Goal: Find specific page/section: Find specific page/section

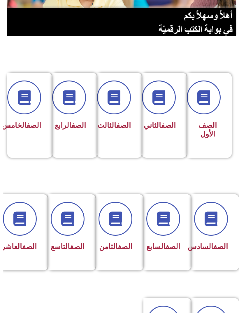
scroll to position [85, -3]
click at [218, 218] on icon at bounding box center [211, 219] width 15 height 15
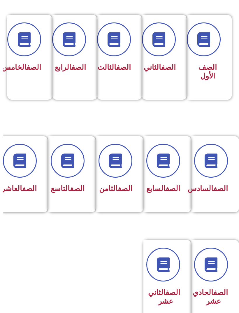
scroll to position [143, -3]
click at [23, 193] on span "الصف العاشر" at bounding box center [18, 188] width 35 height 8
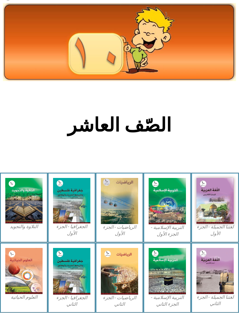
scroll to position [13, 0]
click at [224, 216] on img at bounding box center [215, 201] width 37 height 46
click at [228, 210] on img at bounding box center [215, 201] width 37 height 46
click at [222, 203] on img at bounding box center [215, 201] width 37 height 46
click at [222, 209] on img at bounding box center [215, 201] width 37 height 46
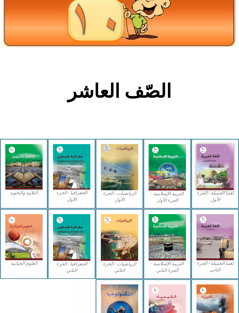
scroll to position [81, 0]
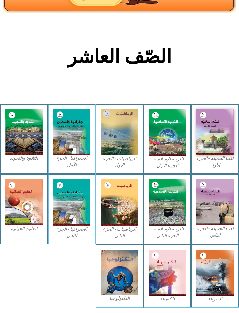
click at [168, 153] on img at bounding box center [167, 132] width 37 height 46
click at [171, 147] on img at bounding box center [167, 132] width 37 height 46
click at [215, 126] on img at bounding box center [215, 132] width 37 height 46
click at [214, 137] on img at bounding box center [215, 132] width 37 height 46
click at [212, 160] on figcaption "لغتنا الجميلة - الجزء الأول​" at bounding box center [215, 161] width 37 height 13
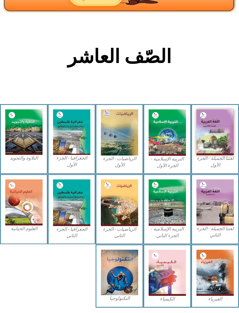
click at [212, 166] on figcaption "لغتنا الجميلة - الجزء الأول​" at bounding box center [215, 161] width 37 height 13
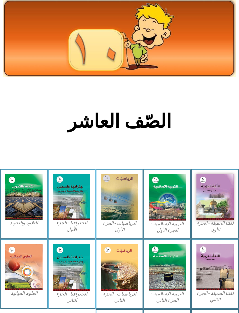
scroll to position [0, 0]
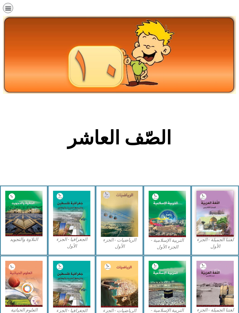
click at [184, 55] on img at bounding box center [120, 55] width 234 height 78
click at [212, 160] on section "الصّف العاشر" at bounding box center [119, 141] width 239 height 89
click at [223, 212] on img at bounding box center [215, 214] width 37 height 46
click at [11, 3] on div "الصفحة الرئيسية الصف الأول الصف الثاني الصف الثالث الصف الرابع الصف الخامس الصف…" at bounding box center [103, 9] width 201 height 13
click at [10, 10] on icon "כפתור פתיחת תפריט" at bounding box center [8, 8] width 6 height 6
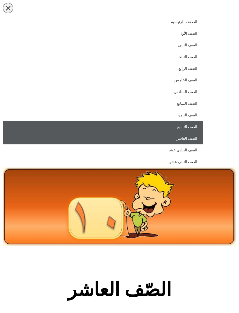
click at [191, 129] on link "الصف التاسع" at bounding box center [103, 127] width 201 height 12
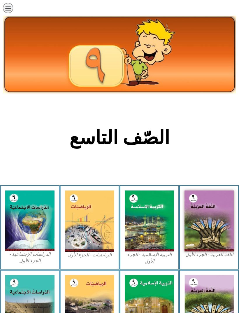
click at [12, 10] on div "תפריט" at bounding box center [8, 8] width 10 height 10
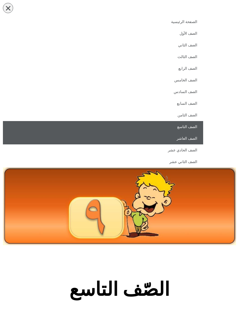
click at [192, 137] on link "الصف العاشر" at bounding box center [103, 139] width 201 height 12
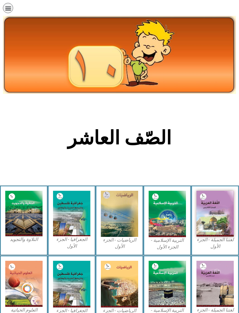
click at [214, 204] on img at bounding box center [215, 214] width 37 height 46
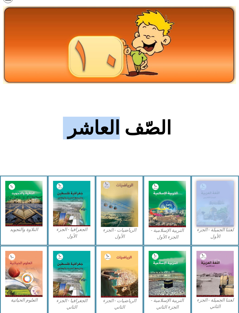
scroll to position [81, 0]
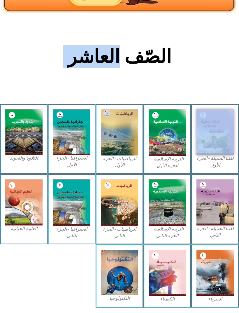
click at [211, 207] on img at bounding box center [215, 203] width 37 height 46
click at [225, 180] on img at bounding box center [215, 203] width 37 height 46
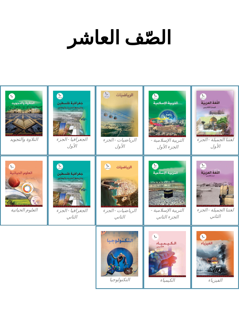
click at [210, 118] on img at bounding box center [215, 114] width 37 height 46
click at [213, 115] on img at bounding box center [215, 114] width 37 height 46
click at [221, 112] on img at bounding box center [215, 114] width 37 height 46
click at [217, 116] on img at bounding box center [215, 114] width 37 height 46
click at [215, 120] on img at bounding box center [215, 114] width 37 height 46
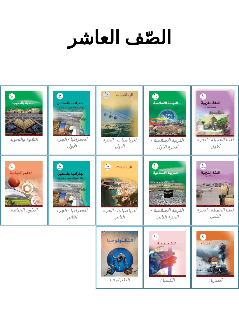
click at [210, 148] on figcaption "لغتنا الجميلة - الجزء الأول​" at bounding box center [215, 143] width 37 height 13
click at [216, 147] on figcaption "لغتنا الجميلة - الجزء الأول​" at bounding box center [215, 143] width 37 height 13
click at [224, 123] on img at bounding box center [215, 114] width 37 height 46
click at [215, 126] on img at bounding box center [215, 114] width 37 height 46
click at [210, 131] on img at bounding box center [215, 114] width 37 height 46
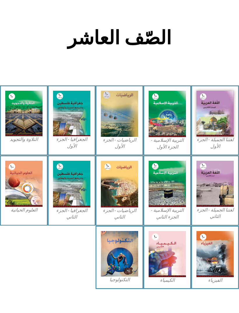
click at [232, 126] on img at bounding box center [215, 114] width 37 height 46
click at [215, 113] on img at bounding box center [215, 114] width 37 height 46
click at [220, 112] on img at bounding box center [215, 114] width 37 height 46
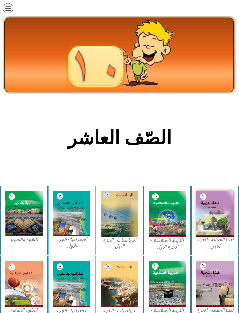
click at [211, 187] on div "لغتنا الجميلة - الجزء الأول​" at bounding box center [215, 221] width 48 height 70
click at [216, 209] on img at bounding box center [215, 214] width 37 height 46
click at [220, 213] on img at bounding box center [215, 214] width 37 height 46
click at [215, 210] on img at bounding box center [215, 214] width 37 height 46
click at [212, 211] on img at bounding box center [215, 214] width 37 height 46
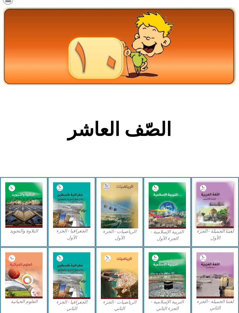
scroll to position [8, 0]
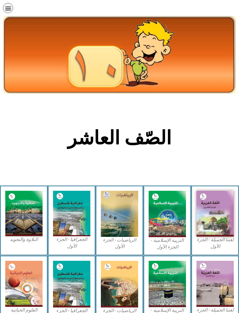
click at [220, 222] on img at bounding box center [215, 214] width 37 height 46
click at [219, 215] on img at bounding box center [215, 214] width 37 height 46
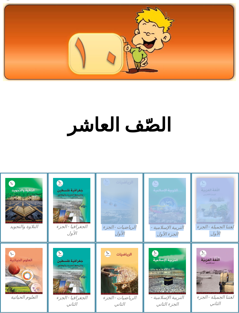
scroll to position [13, 0]
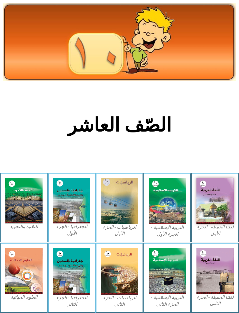
click at [208, 214] on img at bounding box center [215, 201] width 37 height 46
click at [209, 214] on img at bounding box center [215, 201] width 37 height 46
click at [223, 185] on img at bounding box center [215, 201] width 37 height 46
click at [194, 211] on div "لغتنا الجميلة - الجزء الأول​" at bounding box center [215, 208] width 48 height 70
click at [191, 201] on div "التربية الإسلامية - الجزء الأول" at bounding box center [168, 208] width 48 height 70
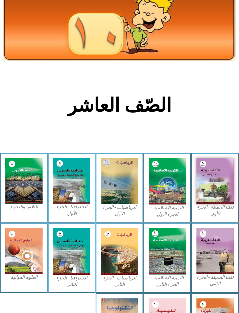
scroll to position [0, 0]
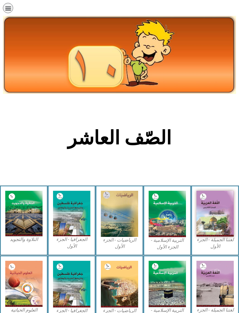
click at [207, 281] on img at bounding box center [215, 284] width 37 height 46
click at [220, 220] on img at bounding box center [215, 214] width 37 height 46
click at [220, 205] on img at bounding box center [215, 214] width 37 height 46
click at [225, 209] on img at bounding box center [215, 214] width 37 height 46
click at [222, 215] on img at bounding box center [215, 214] width 37 height 46
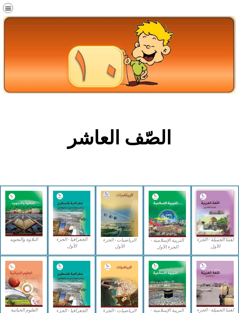
click at [199, 215] on img at bounding box center [215, 214] width 37 height 46
click at [219, 216] on img at bounding box center [215, 214] width 37 height 46
click at [224, 216] on img at bounding box center [215, 214] width 37 height 46
click at [205, 196] on img at bounding box center [215, 214] width 37 height 46
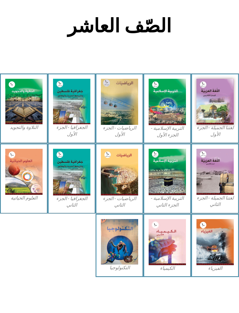
scroll to position [81, 0]
